Goal: Check status: Check status

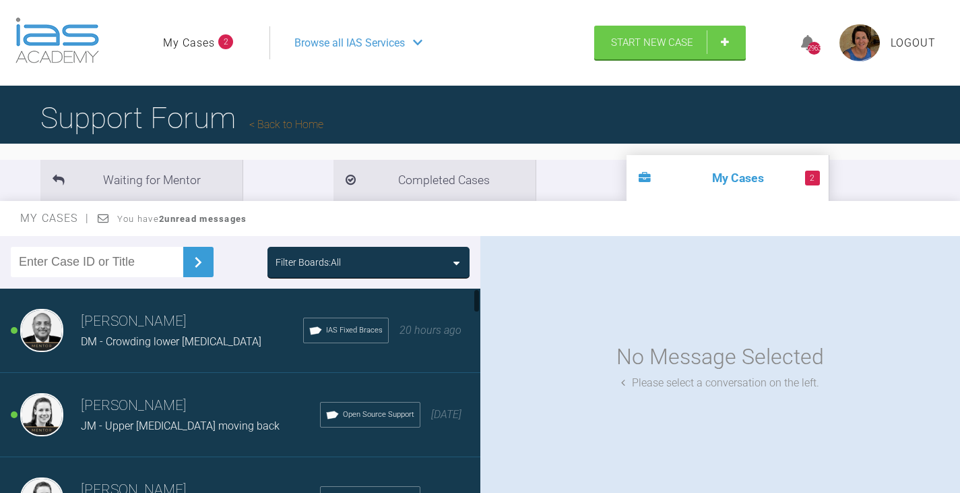
click at [171, 336] on span "DM - Crowding lower [MEDICAL_DATA]" at bounding box center [171, 341] width 181 height 13
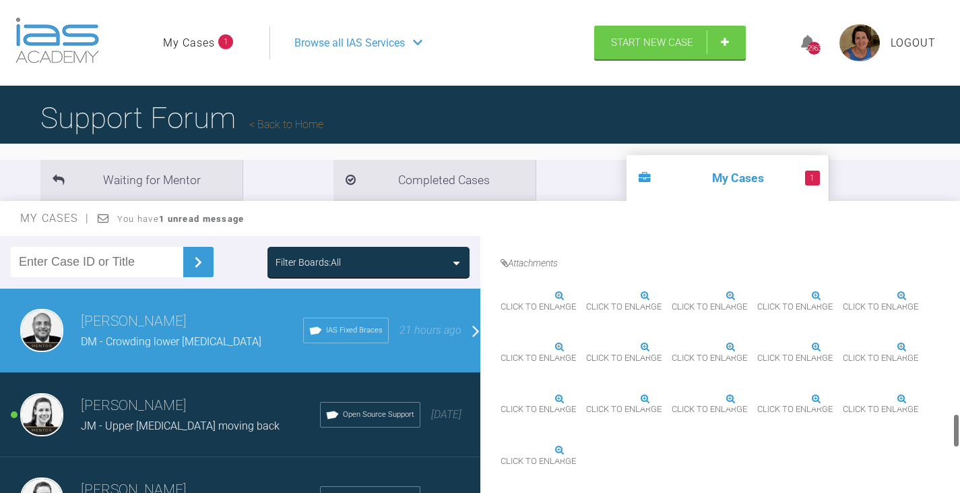
scroll to position [1098, 0]
click at [843, 317] on span "Click to enlarge" at bounding box center [880, 307] width 75 height 21
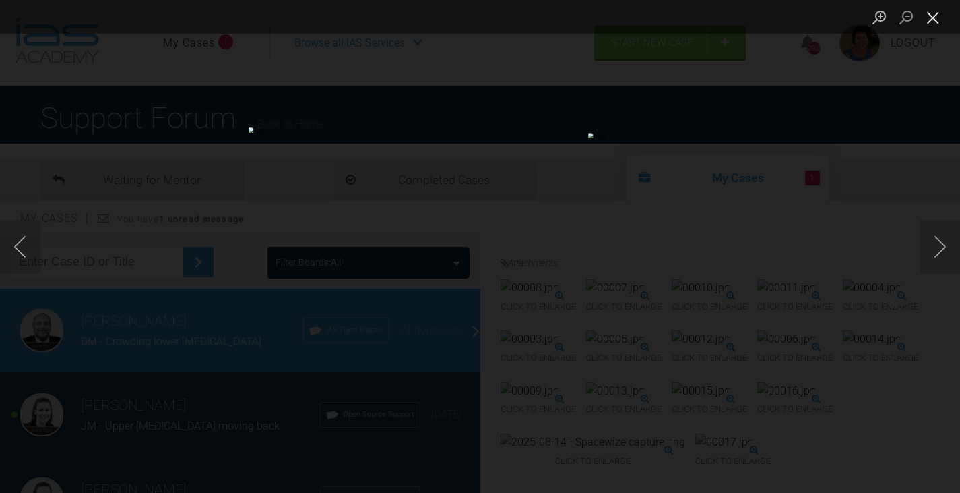
click at [934, 18] on button "Close lightbox" at bounding box center [933, 17] width 27 height 24
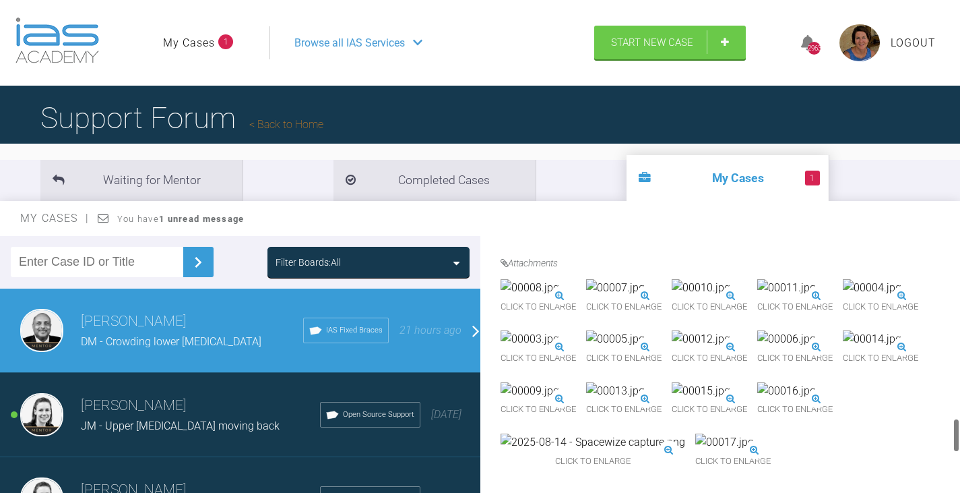
scroll to position [1368, 0]
click at [685, 457] on span "Click to enlarge" at bounding box center [593, 461] width 185 height 21
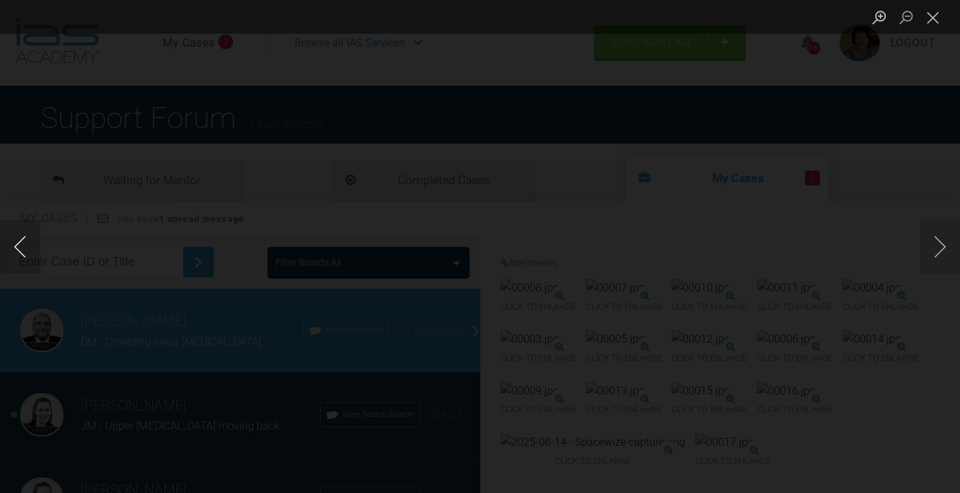
click at [24, 245] on button "Previous image" at bounding box center [20, 247] width 40 height 54
click at [937, 249] on button "Next image" at bounding box center [940, 247] width 40 height 54
click at [933, 16] on button "Close lightbox" at bounding box center [933, 17] width 27 height 24
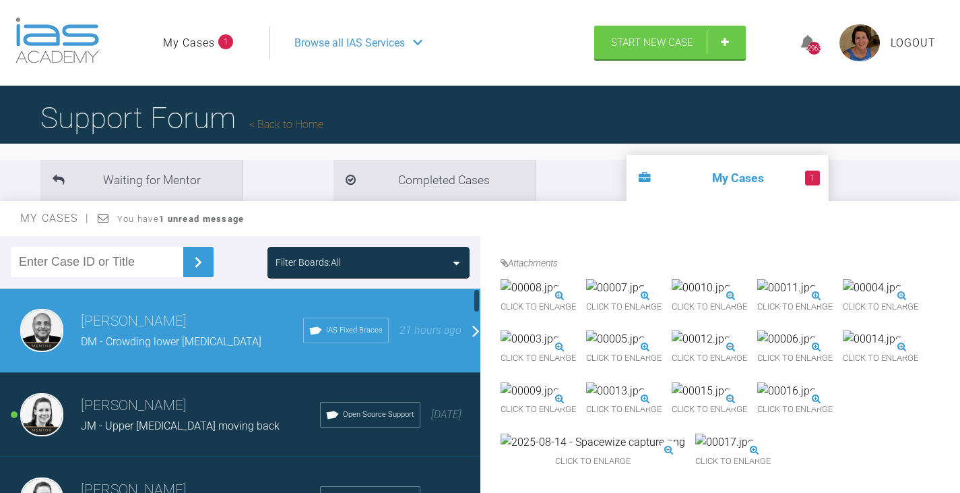
click at [127, 414] on h3 "[PERSON_NAME]" at bounding box center [200, 405] width 239 height 23
